Goal: Transaction & Acquisition: Purchase product/service

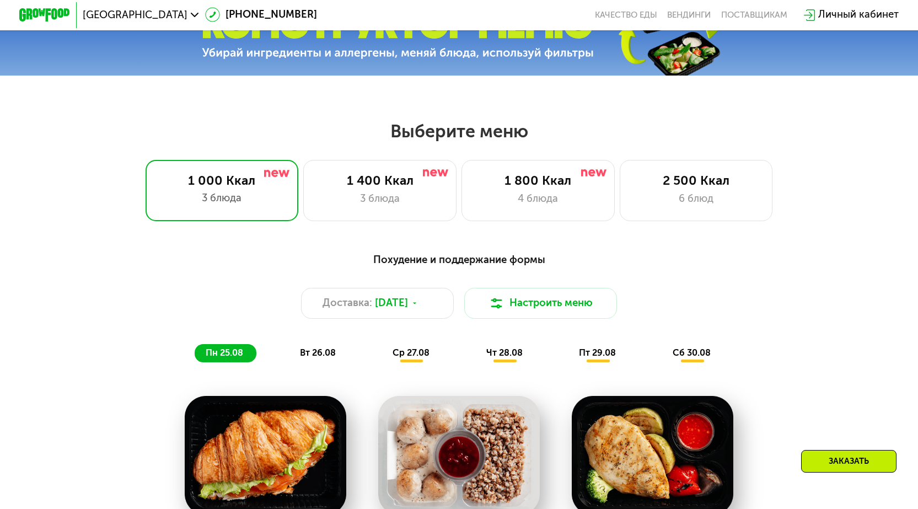
scroll to position [441, 0]
click at [372, 199] on div "3 блюда" at bounding box center [380, 198] width 126 height 15
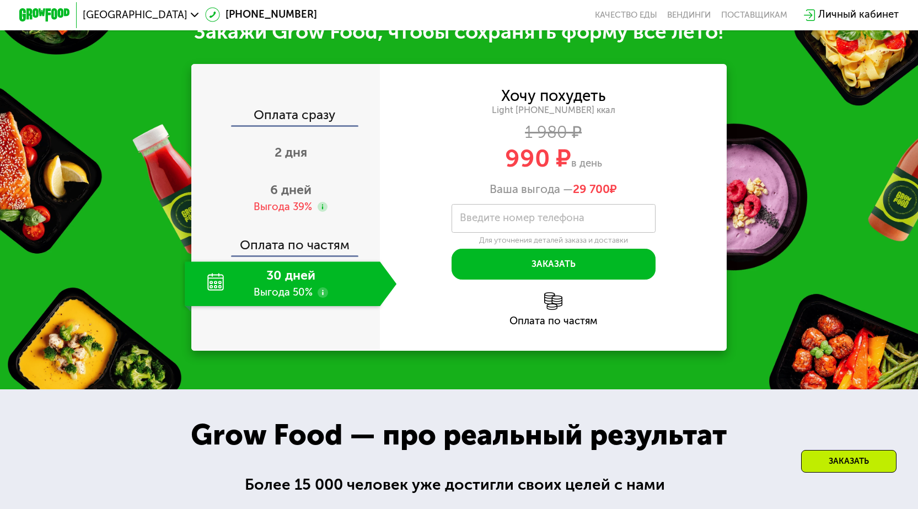
scroll to position [1158, 0]
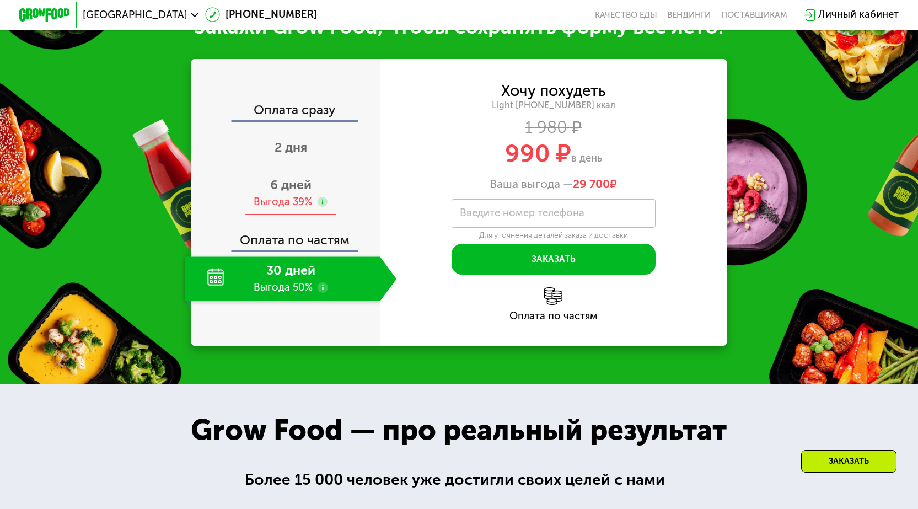
click at [288, 210] on div "Выгода 39%" at bounding box center [283, 202] width 58 height 14
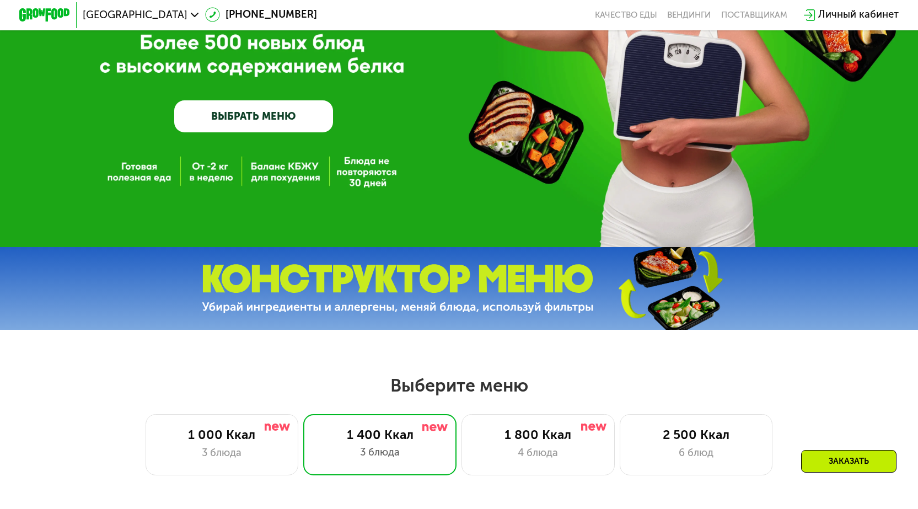
scroll to position [165, 0]
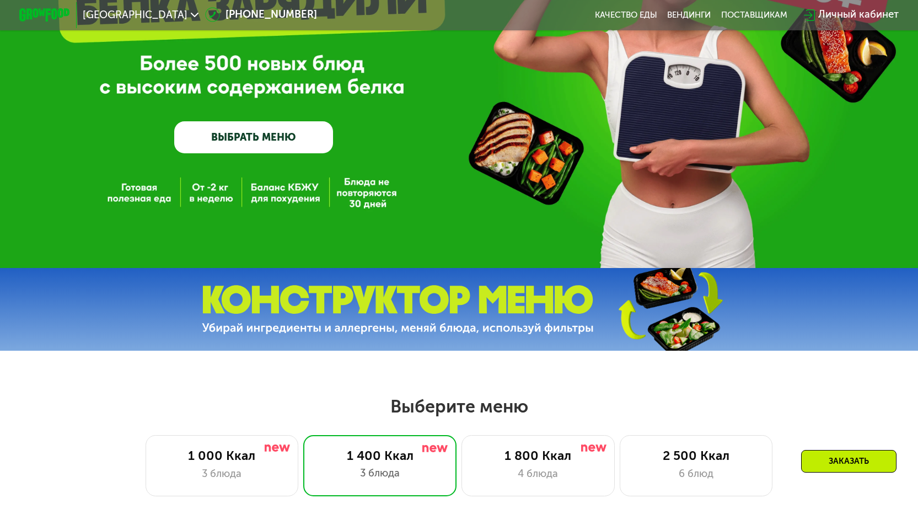
click at [847, 13] on div "Личный кабинет" at bounding box center [859, 14] width 81 height 15
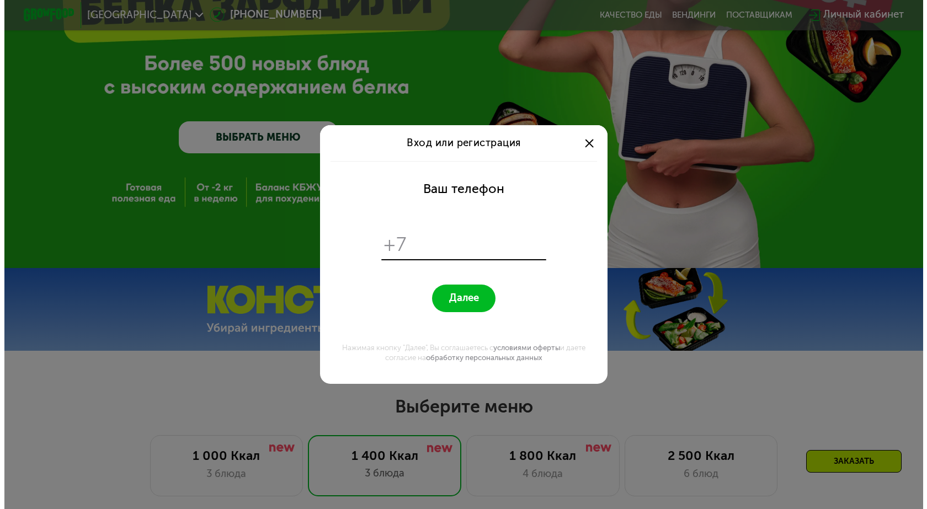
scroll to position [0, 0]
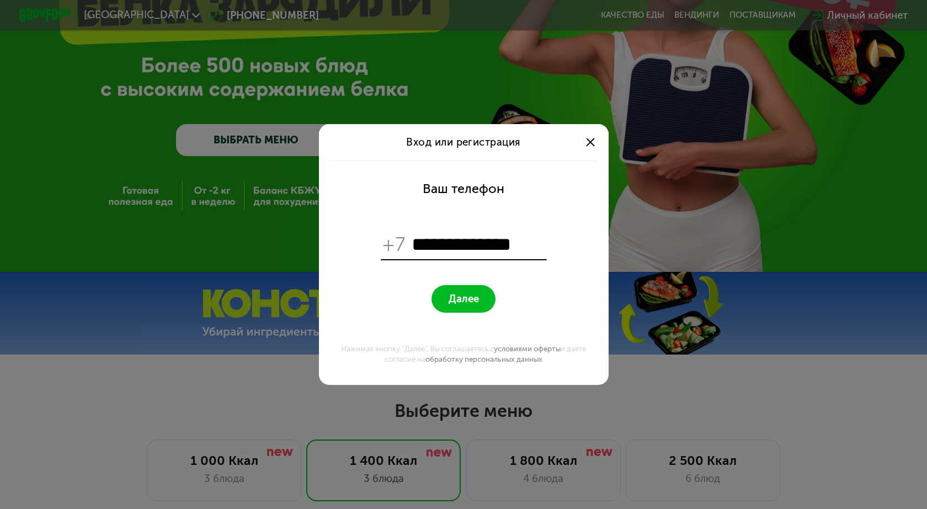
type input "**********"
click at [456, 299] on span "Далее" at bounding box center [463, 299] width 30 height 12
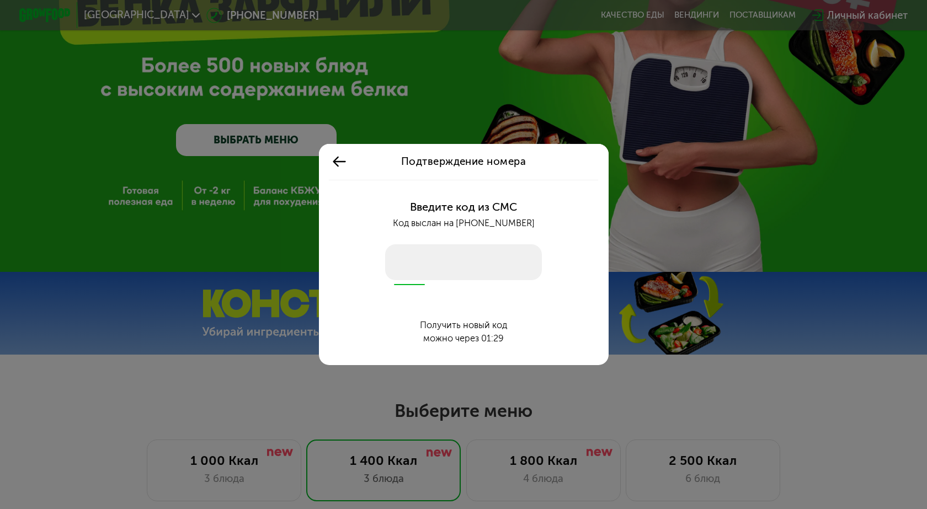
click at [417, 266] on input "number" at bounding box center [463, 262] width 157 height 36
type input "****"
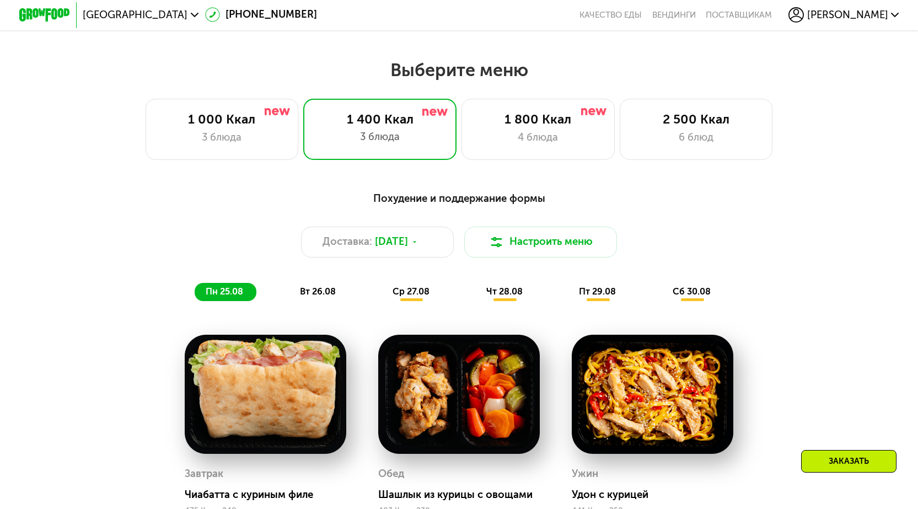
scroll to position [496, 0]
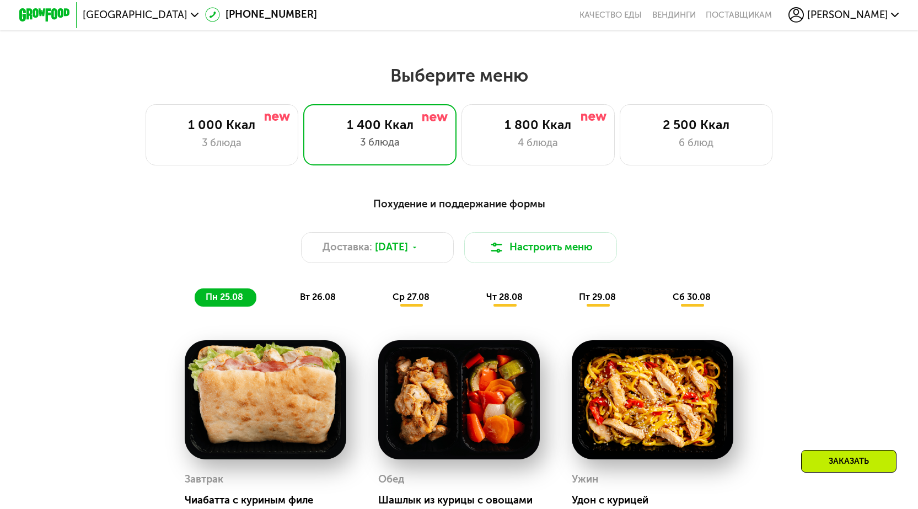
click at [497, 298] on span "чт 28.08" at bounding box center [504, 297] width 36 height 10
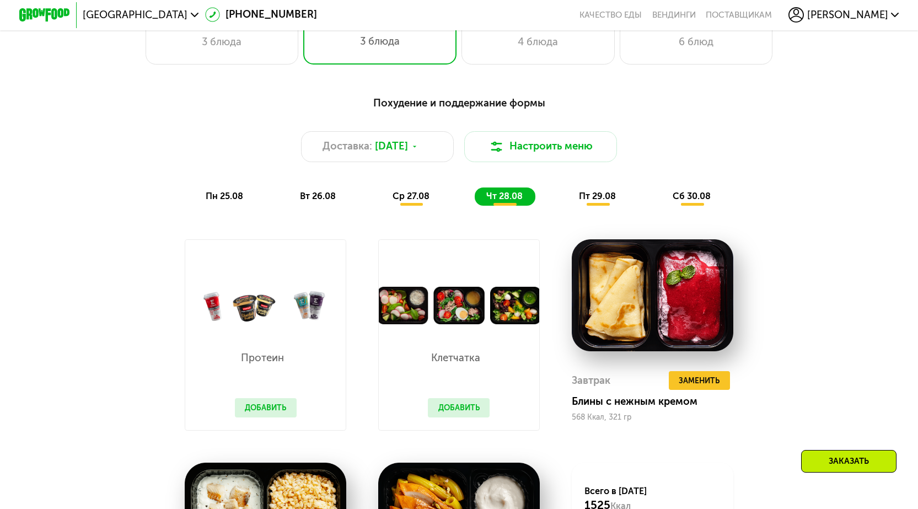
scroll to position [607, 0]
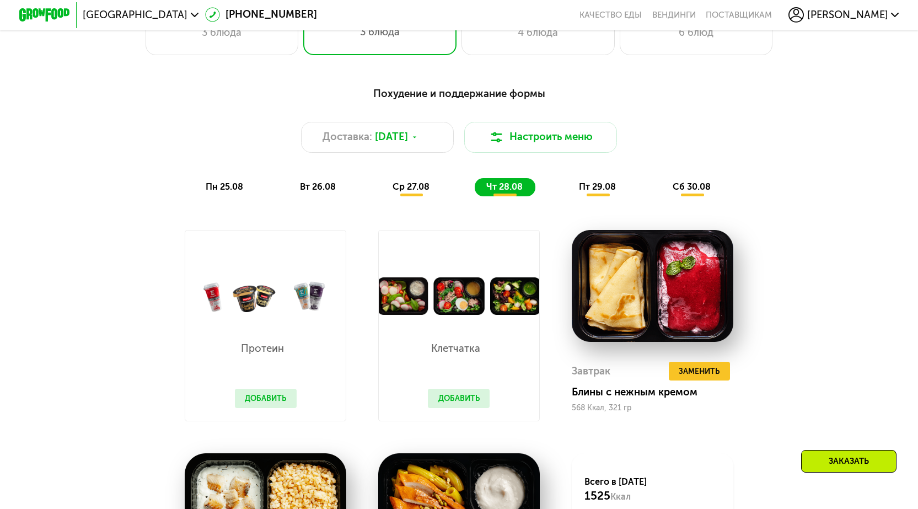
click at [261, 408] on button "Добавить" at bounding box center [266, 398] width 62 height 19
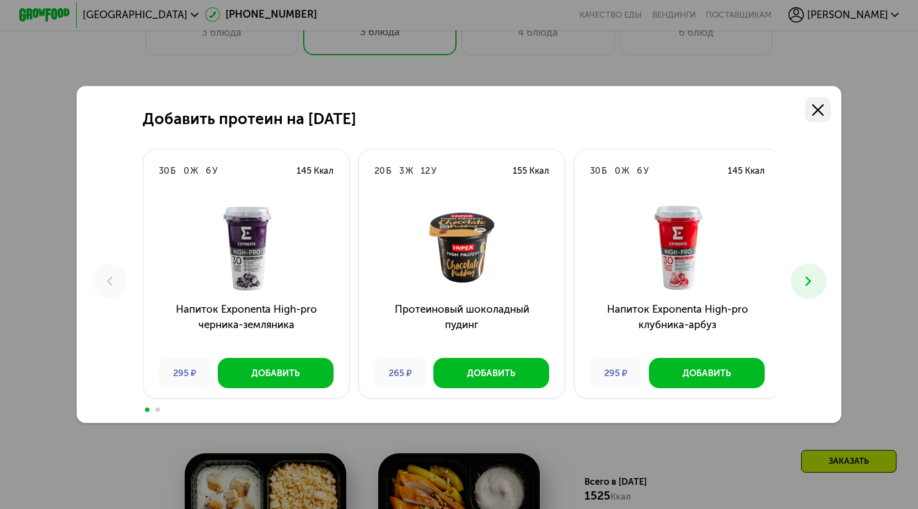
click at [822, 107] on use at bounding box center [818, 110] width 12 height 12
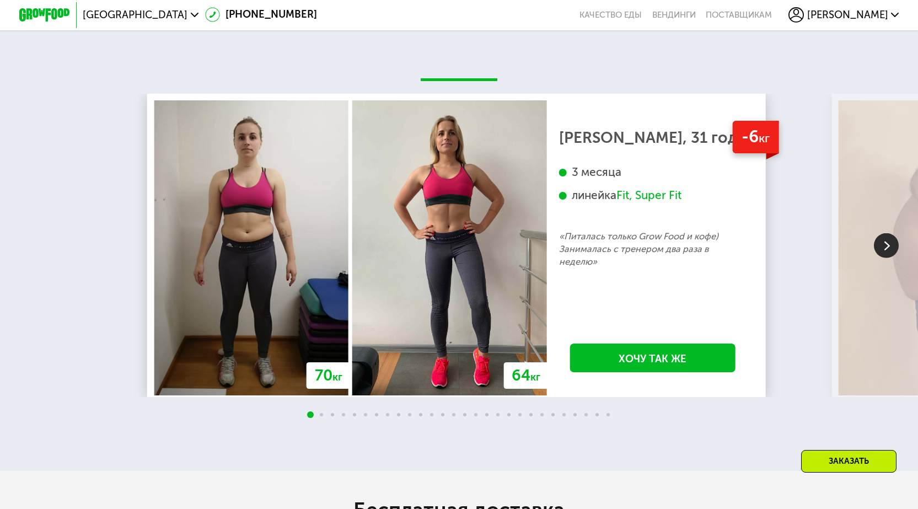
scroll to position [2261, 0]
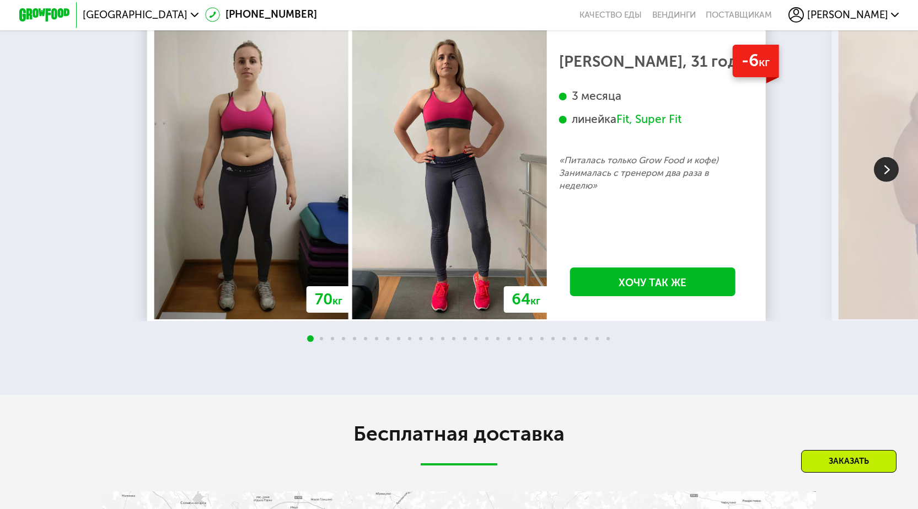
click at [890, 182] on img at bounding box center [886, 169] width 25 height 25
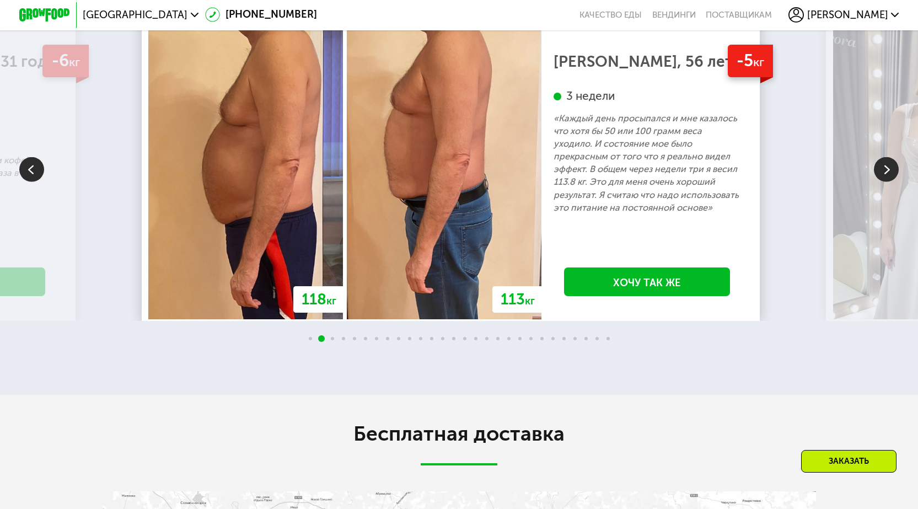
click at [890, 182] on img at bounding box center [886, 169] width 25 height 25
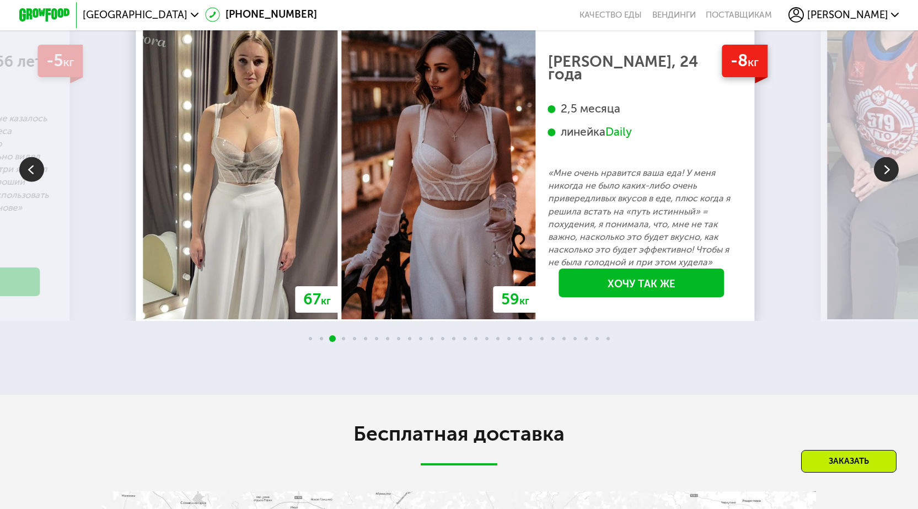
click at [890, 182] on img at bounding box center [886, 169] width 25 height 25
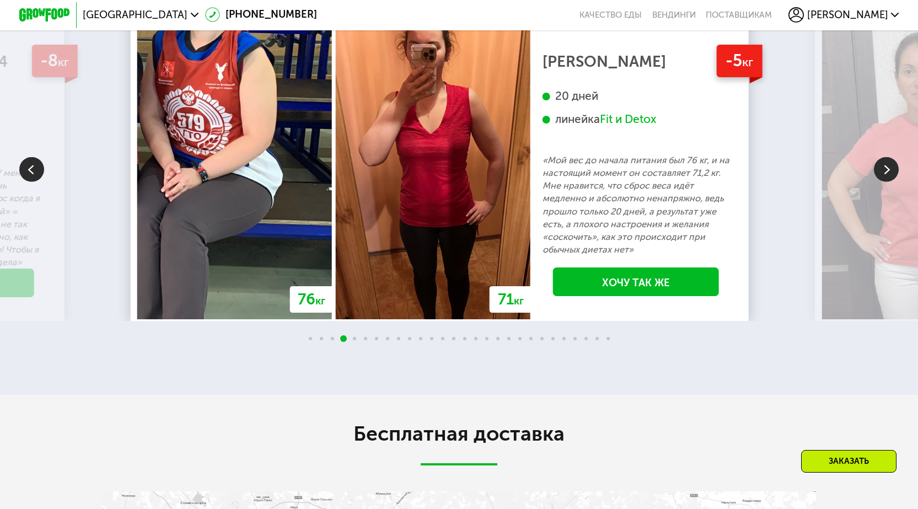
click at [887, 182] on img at bounding box center [886, 169] width 25 height 25
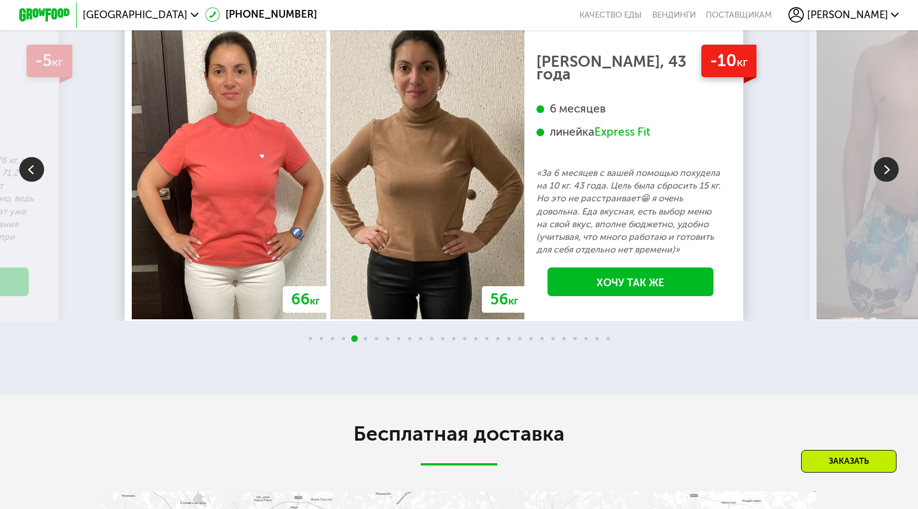
click at [887, 182] on img at bounding box center [886, 169] width 25 height 25
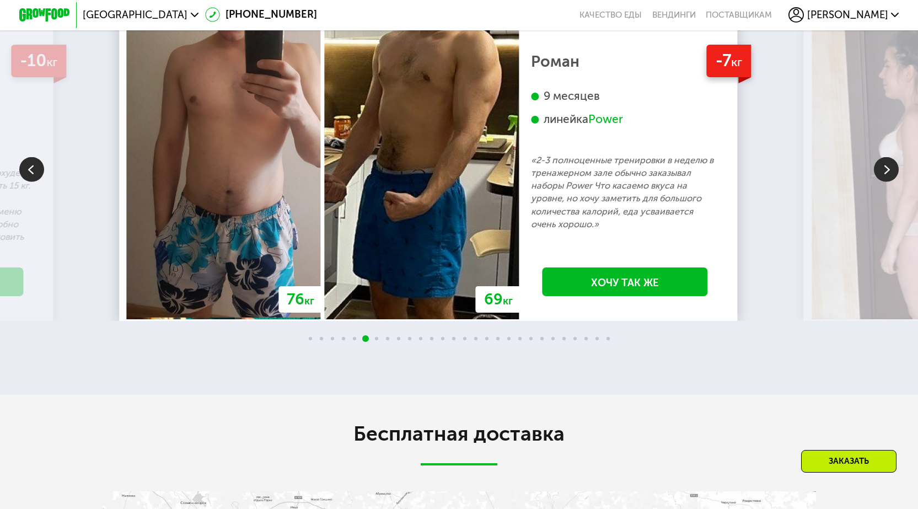
click at [887, 182] on img at bounding box center [886, 169] width 25 height 25
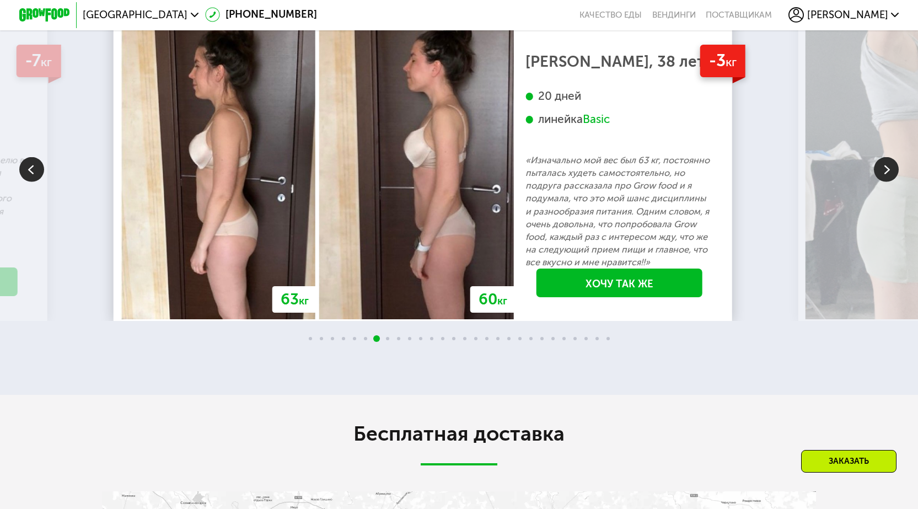
click at [887, 182] on img at bounding box center [886, 169] width 25 height 25
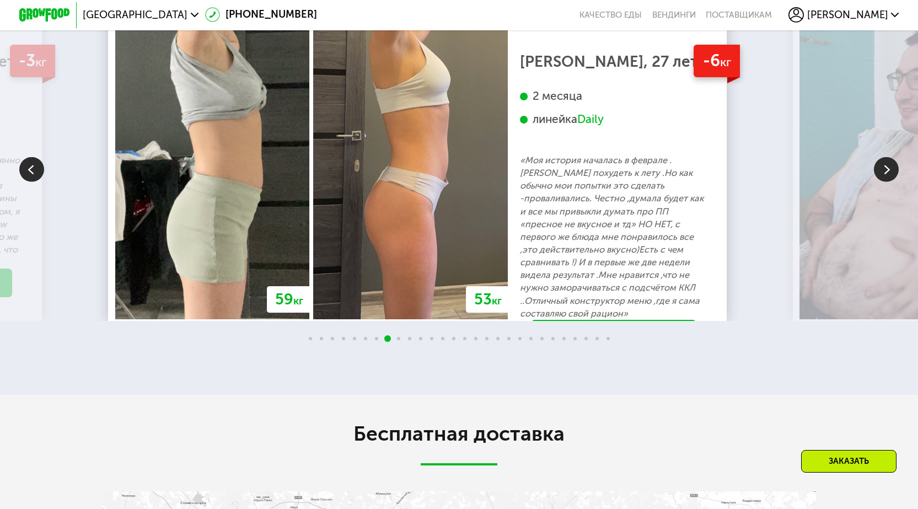
click at [887, 182] on img at bounding box center [886, 169] width 25 height 25
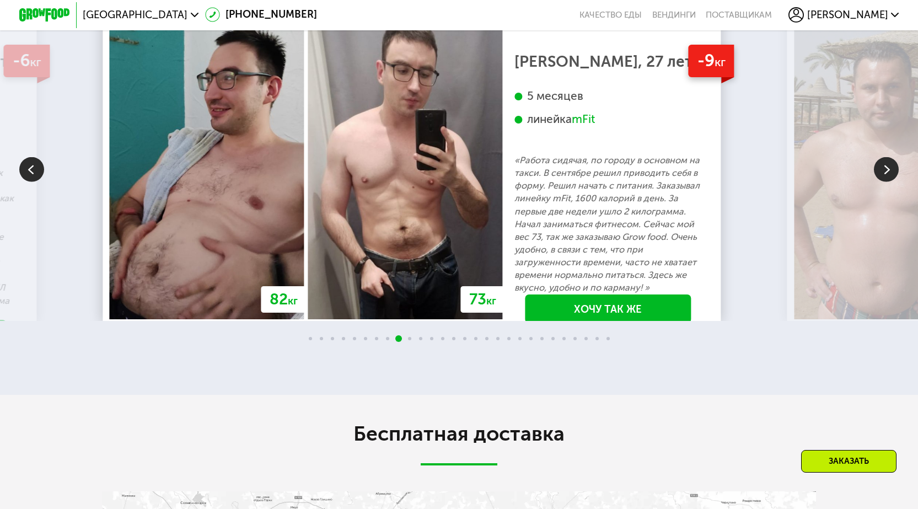
click at [887, 182] on img at bounding box center [886, 169] width 25 height 25
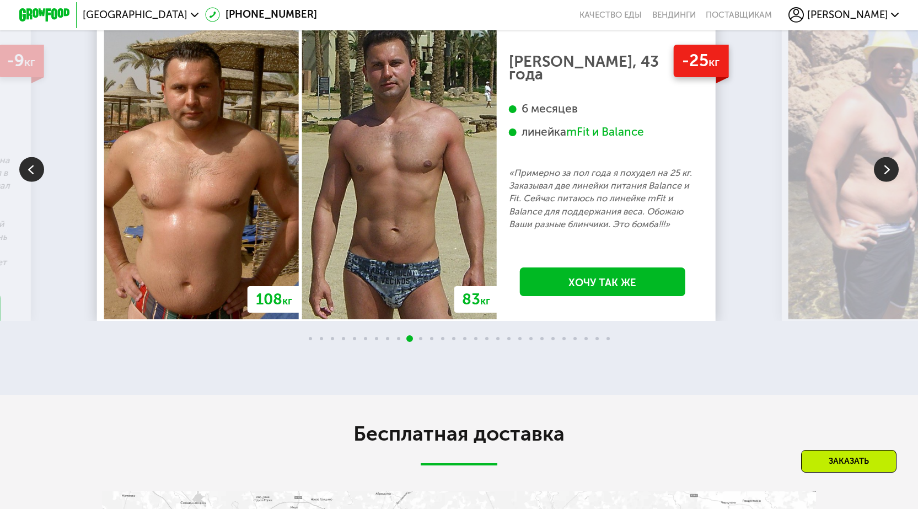
click at [887, 182] on img at bounding box center [886, 169] width 25 height 25
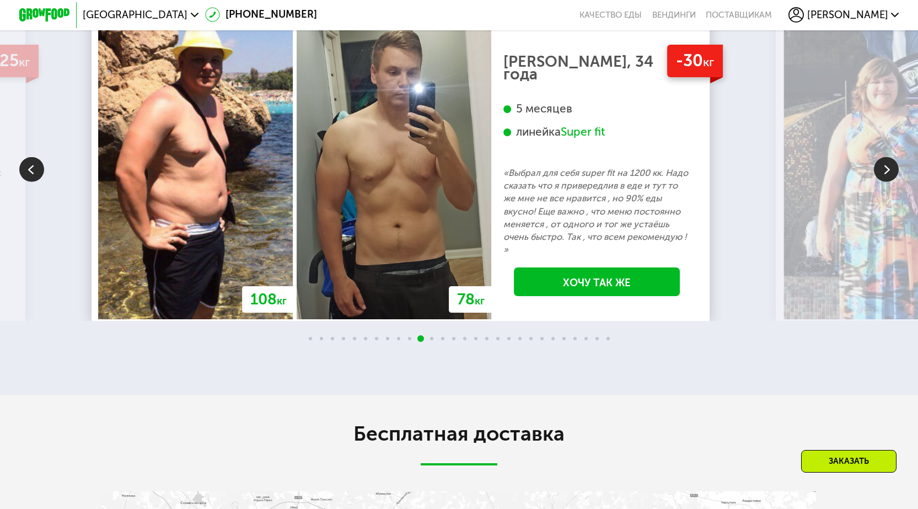
click at [887, 182] on img at bounding box center [886, 169] width 25 height 25
